Goal: Check status: Check status

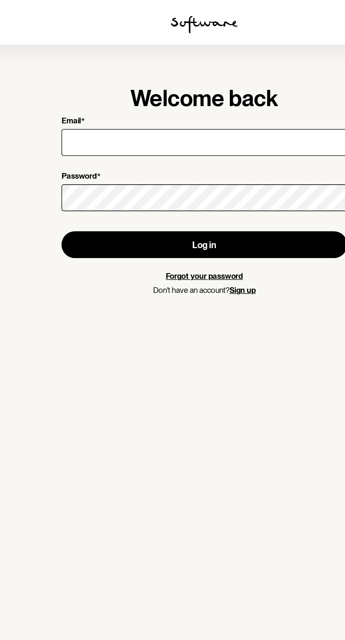
click at [207, 89] on input "Email *" at bounding box center [172, 89] width 180 height 17
click at [192, 91] on input "Email *" at bounding box center [172, 89] width 180 height 17
type input "[EMAIL_ADDRESS][DOMAIN_NAME]"
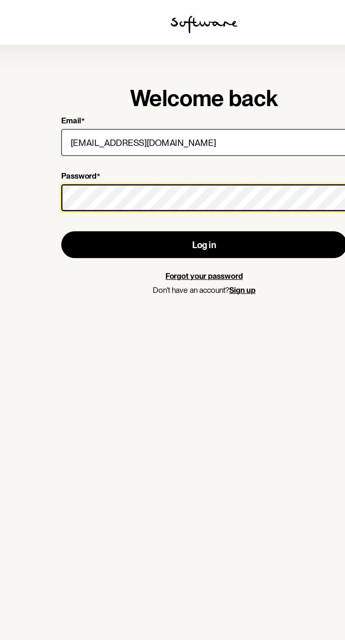
click at [82, 146] on button "Log in" at bounding box center [172, 154] width 180 height 17
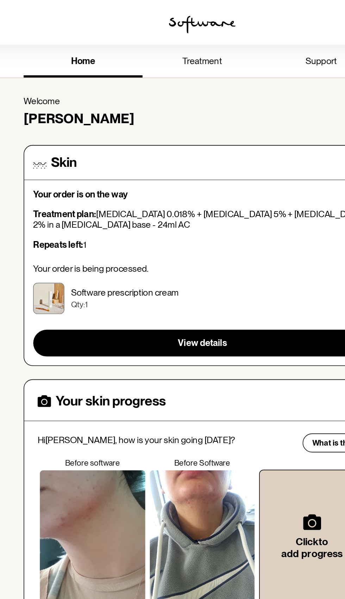
click at [249, 37] on span "support" at bounding box center [248, 38] width 20 height 7
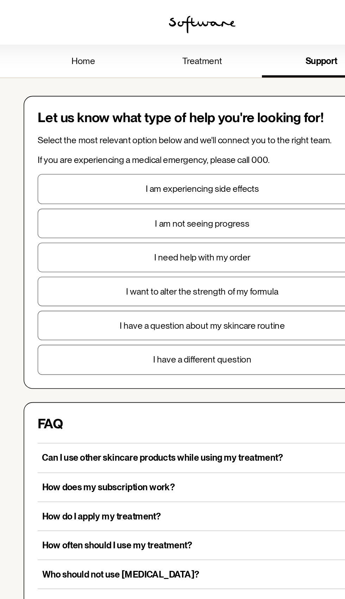
click at [93, 42] on link "home" at bounding box center [97, 39] width 75 height 19
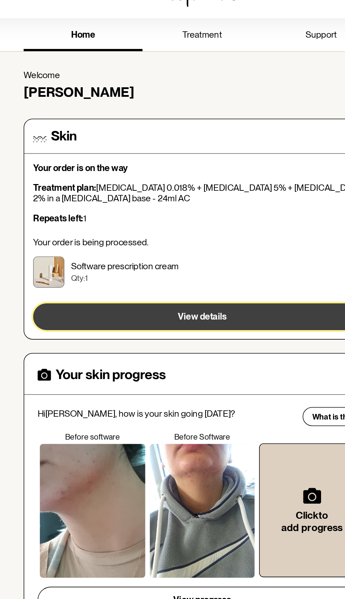
click at [204, 212] on button "View details" at bounding box center [172, 216] width 213 height 17
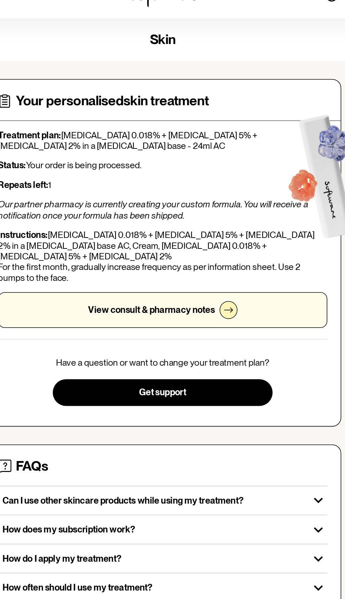
click at [208, 207] on div at bounding box center [213, 212] width 11 height 11
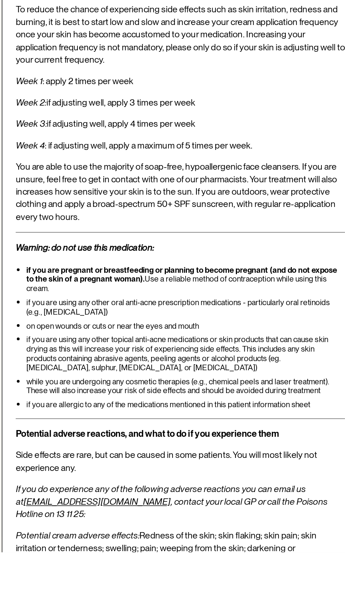
scroll to position [911, 0]
